Goal: Information Seeking & Learning: Learn about a topic

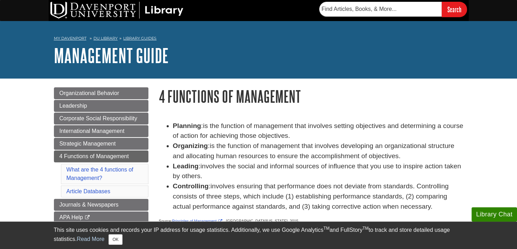
click at [102, 165] on li "What are the 4 functions of Management?" at bounding box center [105, 174] width 88 height 20
click at [101, 171] on link "What are the 4 functions of Management?" at bounding box center [100, 173] width 67 height 14
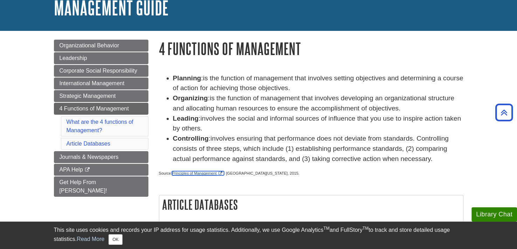
scroll to position [35, 0]
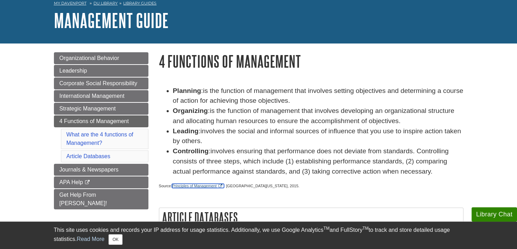
drag, startPoint x: 214, startPoint y: 186, endPoint x: 302, endPoint y: 207, distance: 90.5
drag, startPoint x: 302, startPoint y: 207, endPoint x: 279, endPoint y: 201, distance: 23.5
click at [279, 201] on div "Planning : is the function of management that involves setting objectives and d…" at bounding box center [311, 204] width 305 height 236
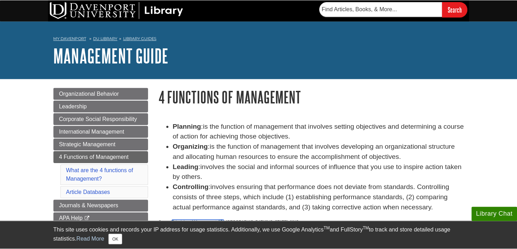
scroll to position [0, 0]
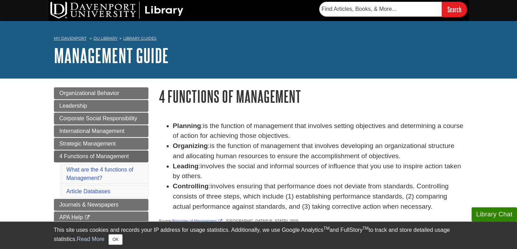
click at [369, 44] on nav "My Davenport DU Library Library Guides Management Guide 4 Functions of Manageme…" at bounding box center [259, 39] width 410 height 11
drag, startPoint x: 377, startPoint y: 41, endPoint x: 367, endPoint y: 51, distance: 14.1
click at [367, 51] on h1 "Management Guide" at bounding box center [259, 55] width 410 height 21
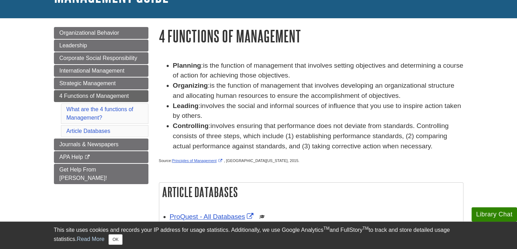
scroll to position [70, 0]
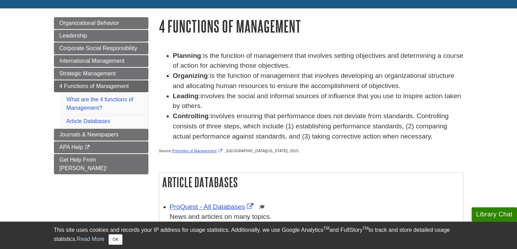
click at [229, 74] on span "is the function of management that involves developing an organizational struct…" at bounding box center [314, 81] width 282 height 18
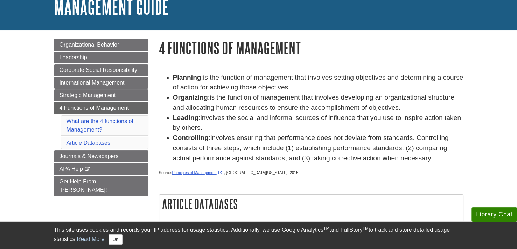
scroll to position [0, 0]
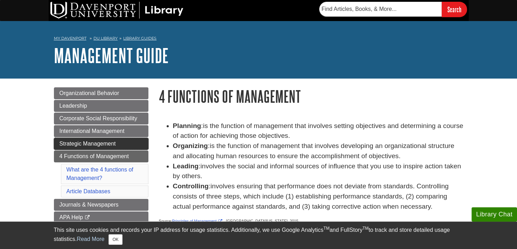
click at [116, 144] on link "Strategic Management" at bounding box center [101, 144] width 95 height 12
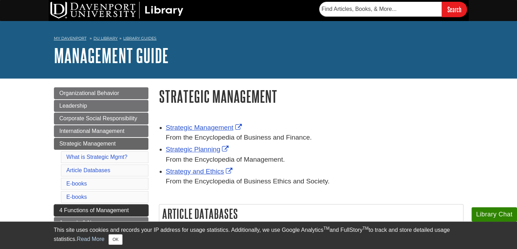
click at [112, 208] on span "4 Functions of Management" at bounding box center [94, 210] width 69 height 6
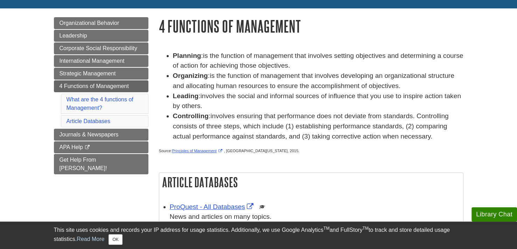
click at [104, 104] on li "What are the 4 functions of Management?" at bounding box center [105, 104] width 88 height 20
click at [102, 100] on link "What are the 4 functions of Management?" at bounding box center [100, 103] width 67 height 14
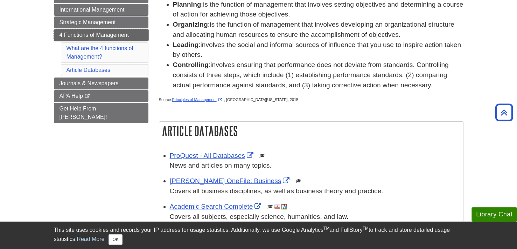
click at [106, 30] on link "4 Functions of Management" at bounding box center [101, 35] width 95 height 12
